Goal: Information Seeking & Learning: Learn about a topic

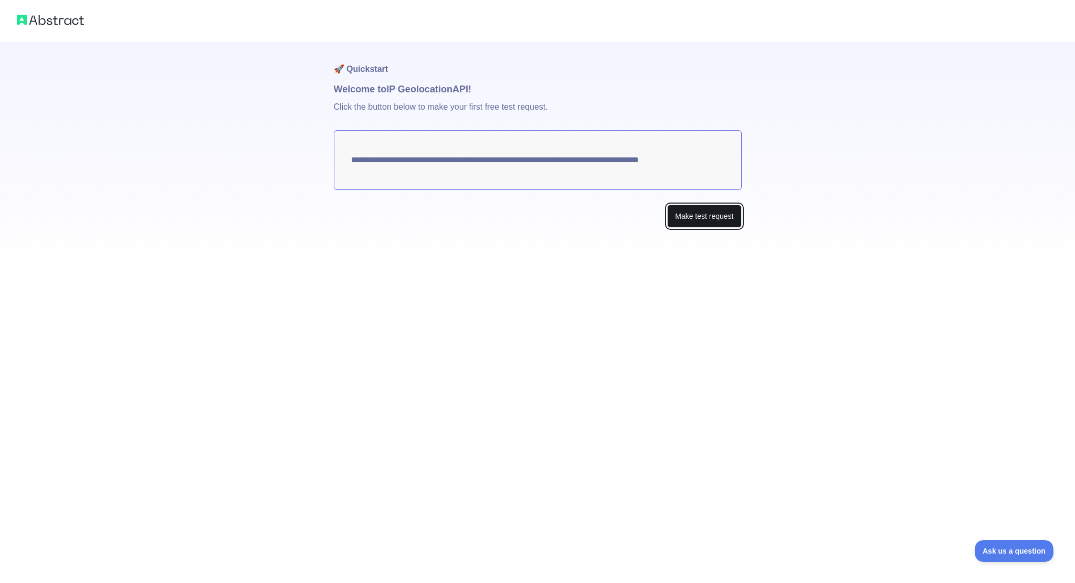
click at [711, 216] on button "Make test request" at bounding box center [704, 217] width 74 height 24
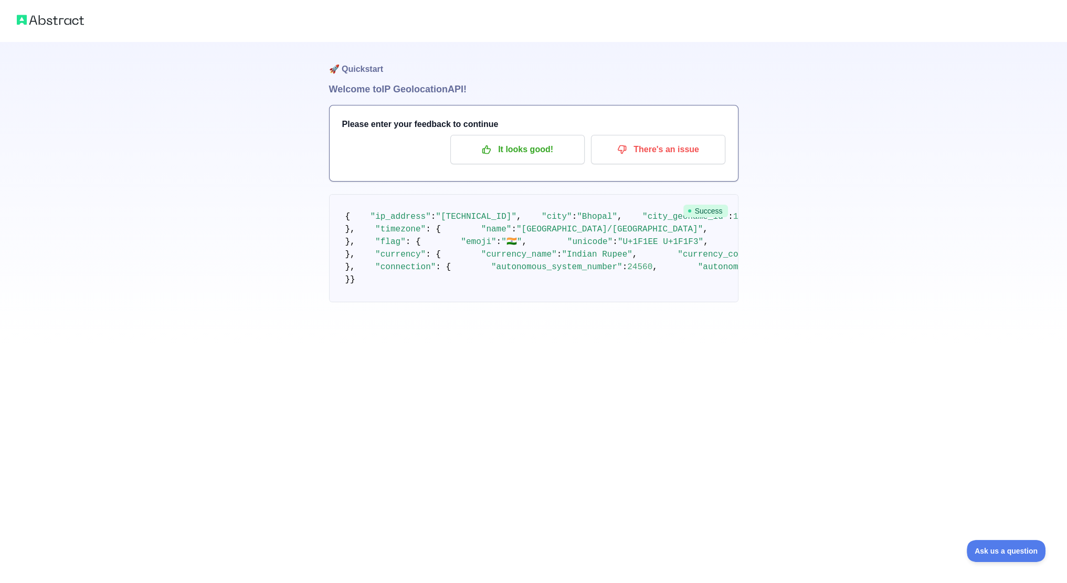
click at [712, 205] on span "Success" at bounding box center [705, 211] width 45 height 13
click at [524, 154] on p "It looks good!" at bounding box center [517, 150] width 119 height 18
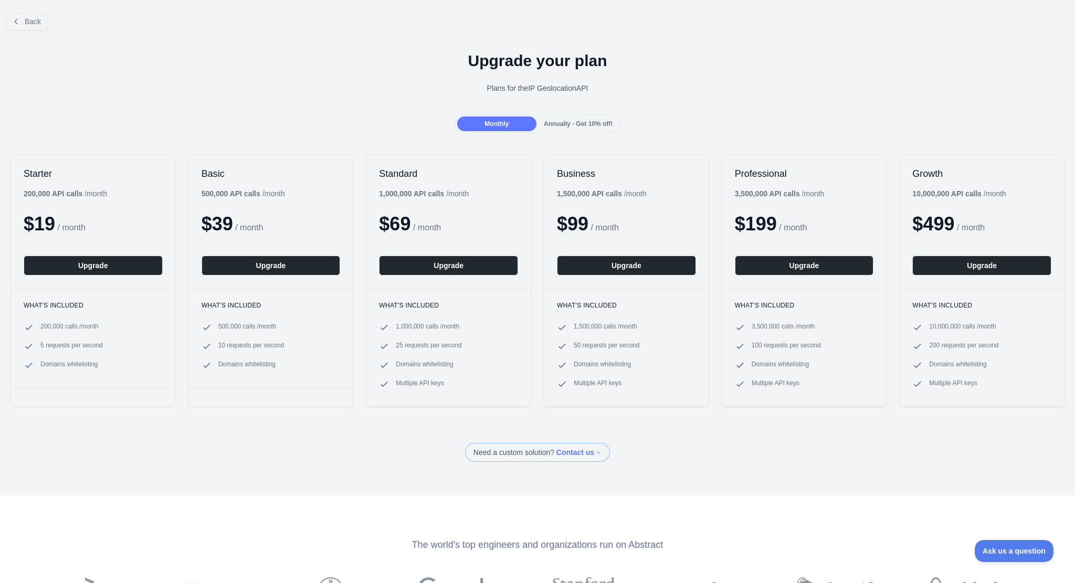
click at [481, 125] on div "Monthly" at bounding box center [496, 123] width 79 height 15
click at [38, 18] on span "Back" at bounding box center [33, 21] width 16 height 8
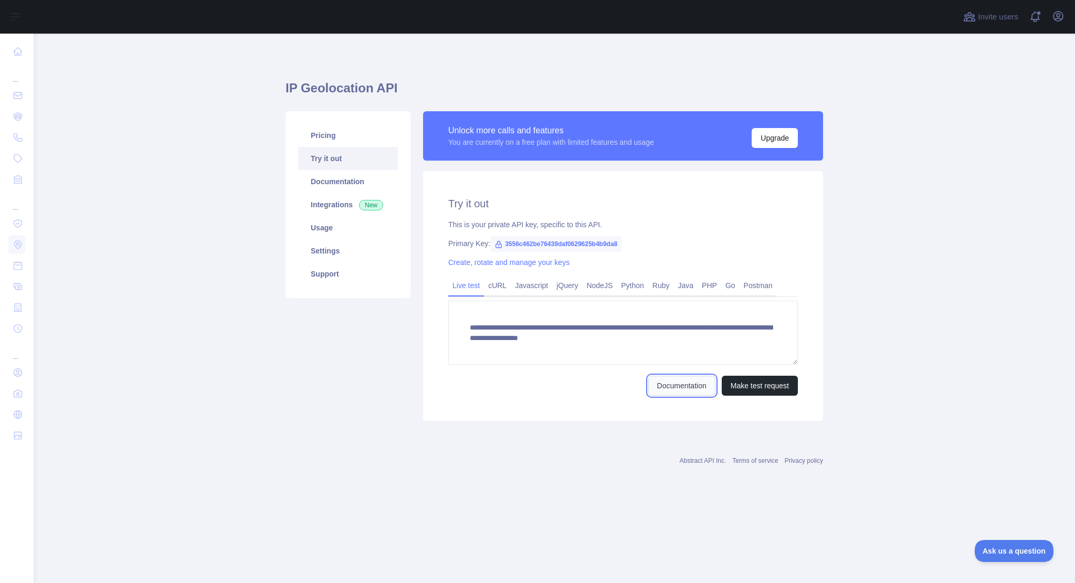
click at [674, 390] on link "Documentation" at bounding box center [681, 386] width 67 height 20
